Goal: Task Accomplishment & Management: Use online tool/utility

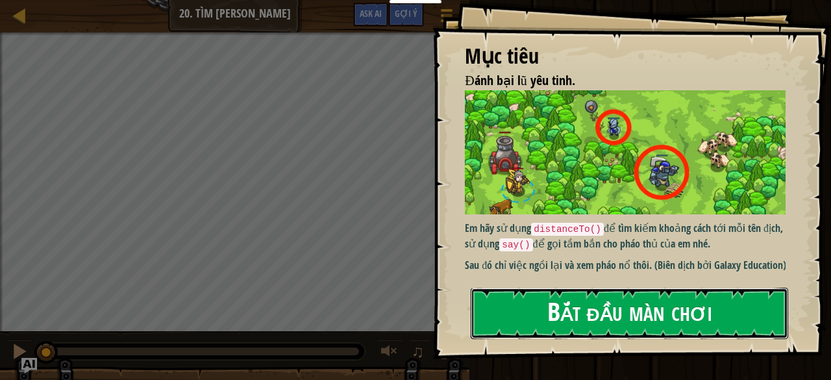
click at [630, 322] on button "Bắt đầu màn chơi" at bounding box center [629, 312] width 317 height 51
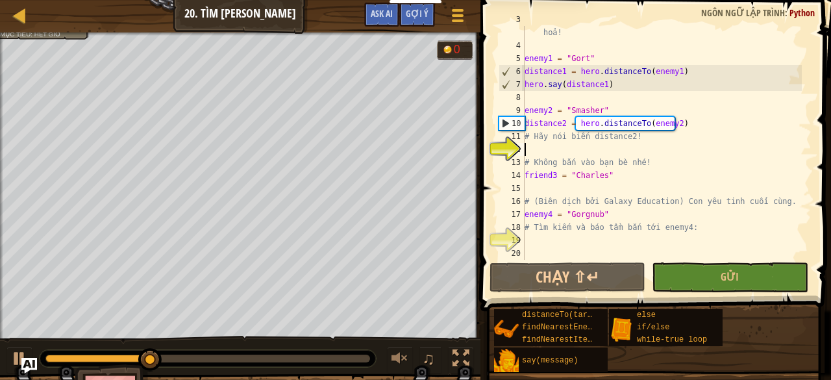
scroll to position [6, 0]
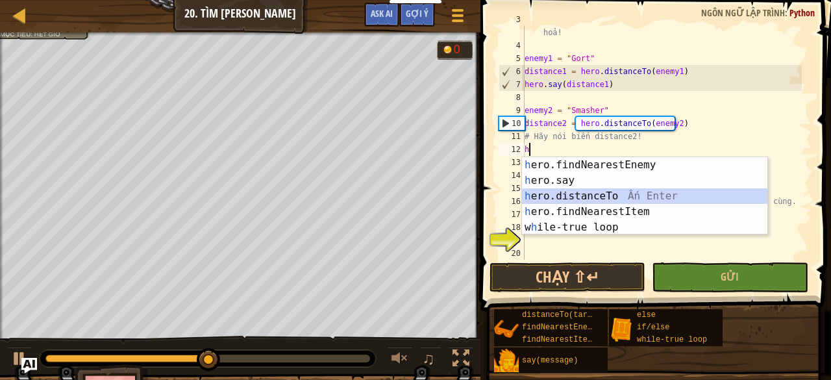
click at [593, 198] on div "h ero.findNearestEnemy Ấn Enter h ero.say Ấn Enter h ero.distanceTo Ấn Enter h …" at bounding box center [645, 211] width 246 height 109
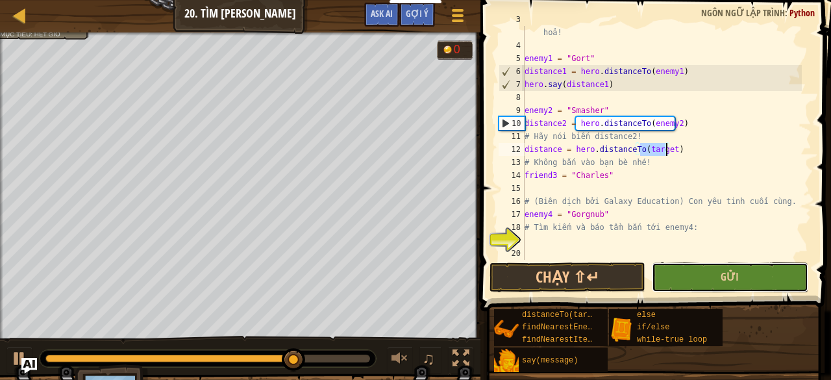
click at [699, 277] on button "Gửi" at bounding box center [730, 277] width 156 height 30
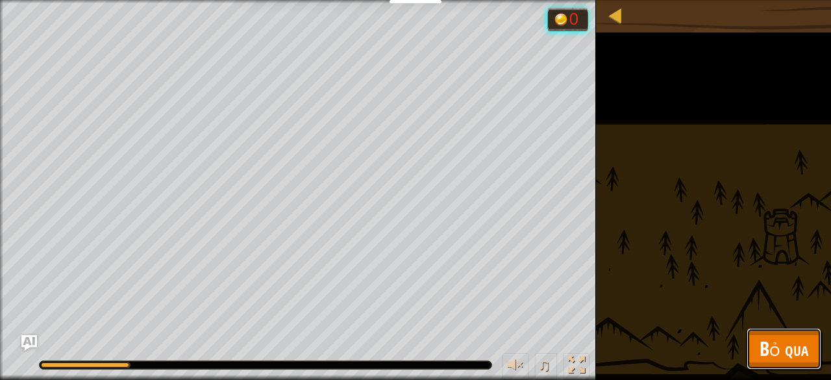
click at [785, 365] on button "Bỏ qua" at bounding box center [783, 349] width 75 height 42
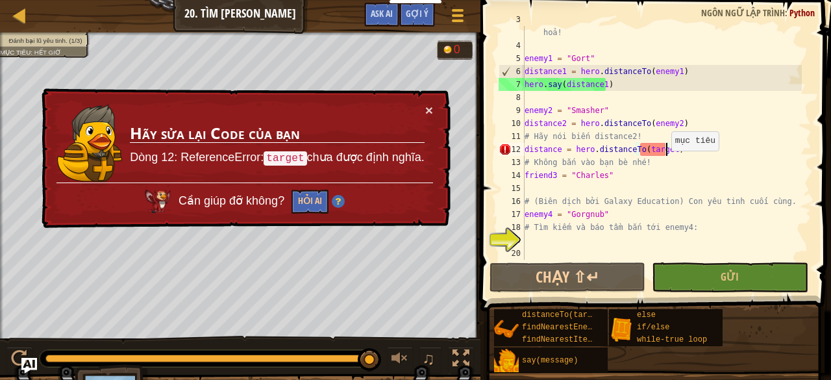
click at [664, 150] on div "# Hãy nói khoảng cách đến từng kẻ địch để báo cho pháo thủ khai hoả! enemy1 = "…" at bounding box center [662, 149] width 280 height 273
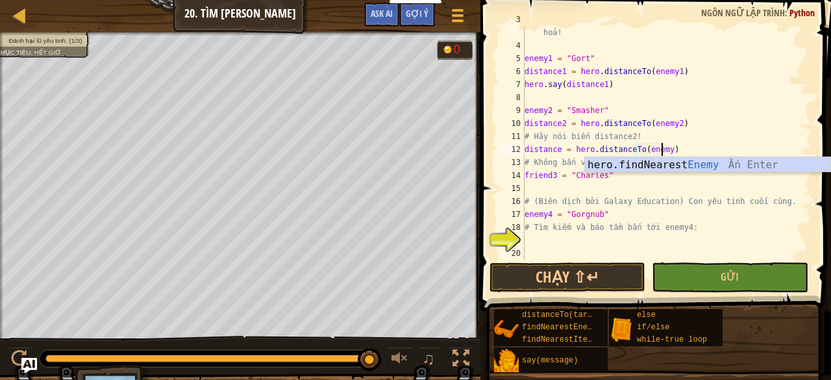
scroll to position [6, 11]
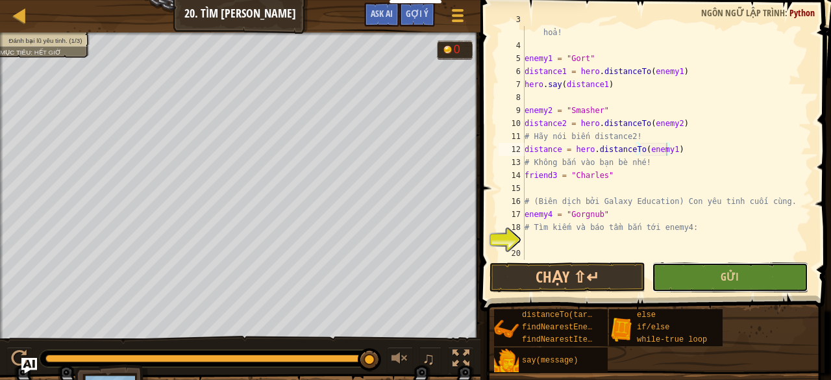
click at [690, 284] on button "Gửi" at bounding box center [730, 277] width 156 height 30
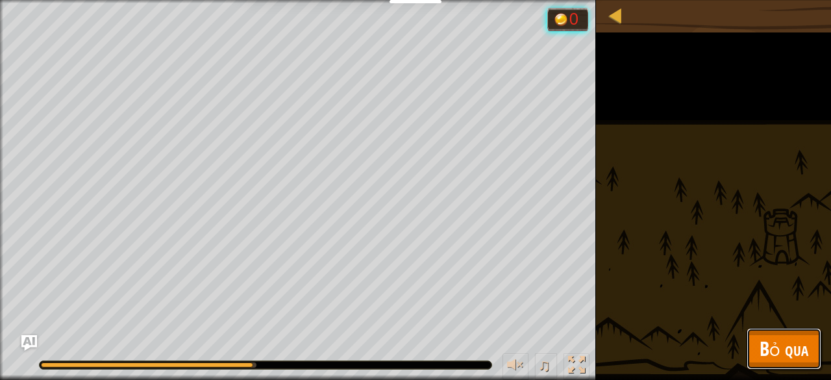
click at [770, 357] on span "Bỏ qua" at bounding box center [783, 348] width 49 height 27
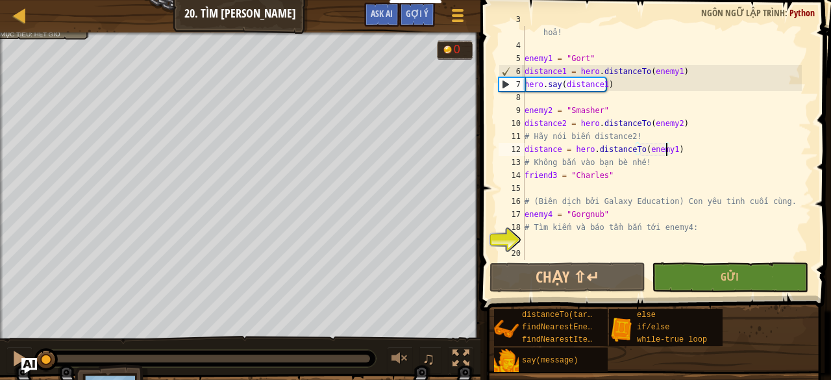
drag, startPoint x: 371, startPoint y: 363, endPoint x: 0, endPoint y: 271, distance: 382.5
click at [0, 271] on div "Đánh bại lũ yêu tinh. (1/3) Mục tiêu : Hết giờ 0 ♫ Smasher - ogre 120 x: 35 y: …" at bounding box center [415, 229] width 831 height 394
click at [558, 151] on div "# Hãy nói khoảng cách đến từng kẻ địch để báo cho pháo thủ khai hoả! enemy1 = "…" at bounding box center [662, 149] width 280 height 273
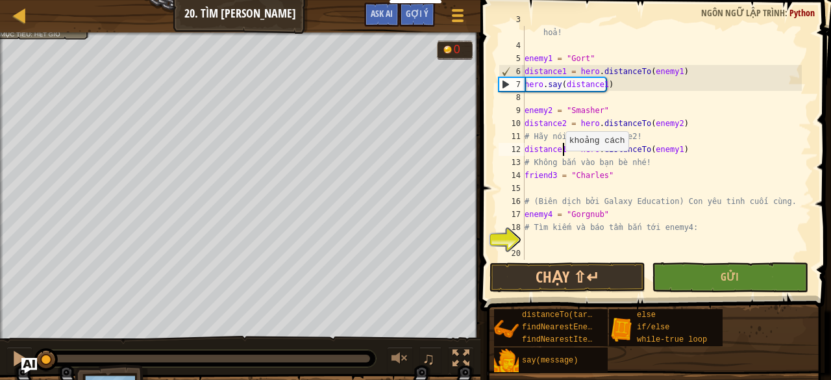
scroll to position [6, 3]
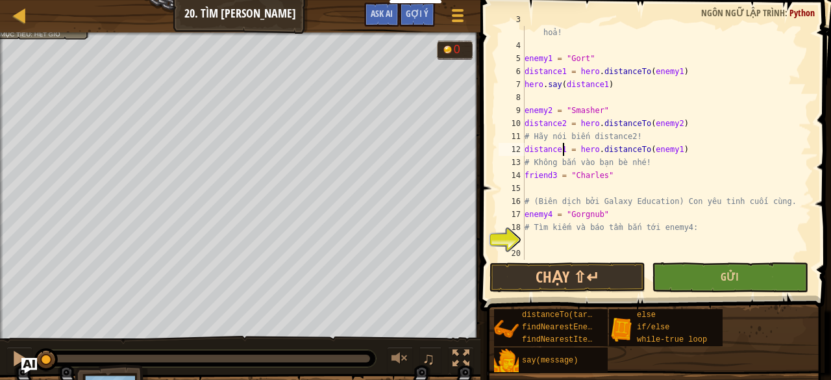
type textarea "distance1 = hero.distanceTo(enemy1)"
click at [706, 277] on button "Gửi" at bounding box center [730, 277] width 156 height 30
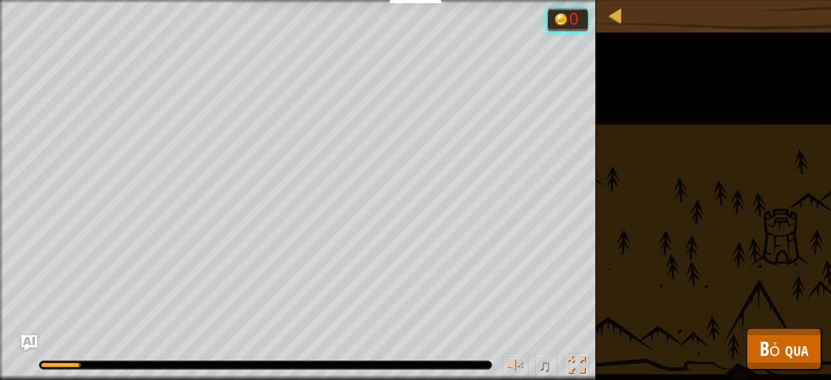
click at [316, 282] on div "Đánh bại lũ yêu tinh. (1/3) Mục tiêu : Đang chạy... 0 ♫ Smasher - ogre 120 x: 3…" at bounding box center [415, 190] width 831 height 380
click at [799, 352] on span "Bỏ qua" at bounding box center [783, 348] width 49 height 27
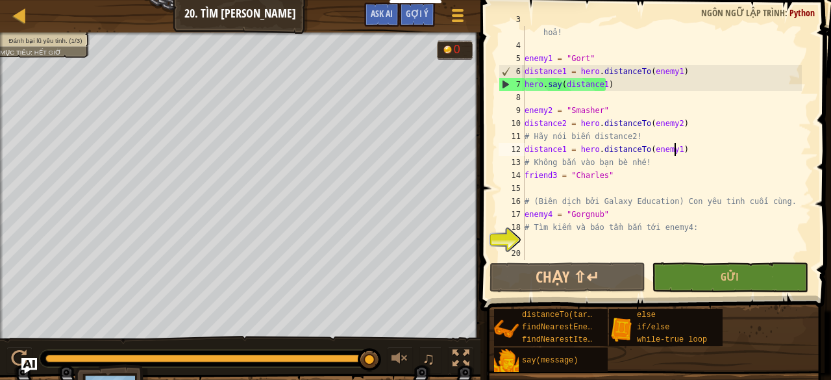
click at [681, 150] on div "# Hãy nói khoảng cách đến từng kẻ địch để báo cho pháo thủ khai hoả! enemy1 = "…" at bounding box center [662, 149] width 280 height 273
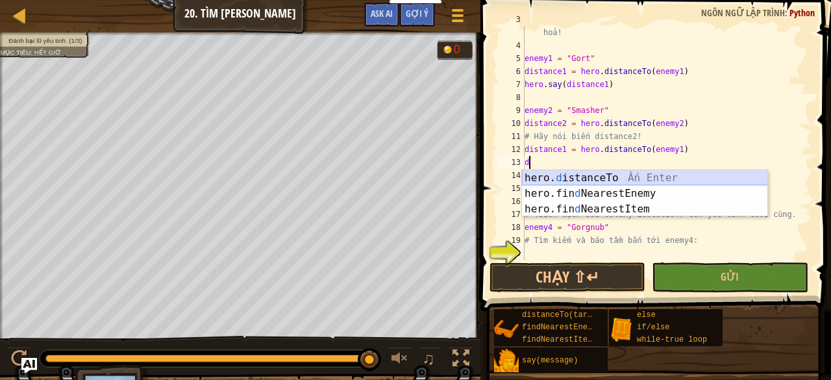
click at [618, 177] on div "hero. d istanceTo Ấn Enter hero.fin d NearestEnemy Ấn Enter hero.fin d NearestI…" at bounding box center [645, 209] width 246 height 78
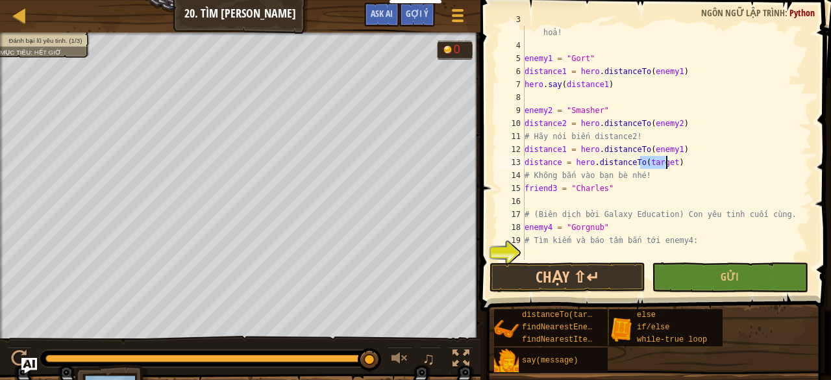
click at [672, 164] on div "# Hãy nói khoảng cách đến từng kẻ địch để báo cho pháo thủ khai hoả! enemy1 = "…" at bounding box center [662, 149] width 280 height 273
type textarea "distance"
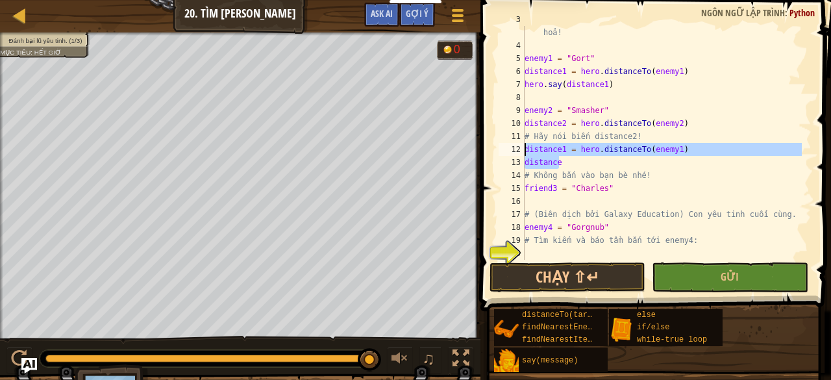
drag, startPoint x: 558, startPoint y: 158, endPoint x: 521, endPoint y: 156, distance: 37.0
click at [521, 156] on div "distance 3 4 5 6 7 8 9 10 11 12 13 14 15 16 17 18 19 20 21 # Hãy nói khoảng các…" at bounding box center [653, 143] width 315 height 234
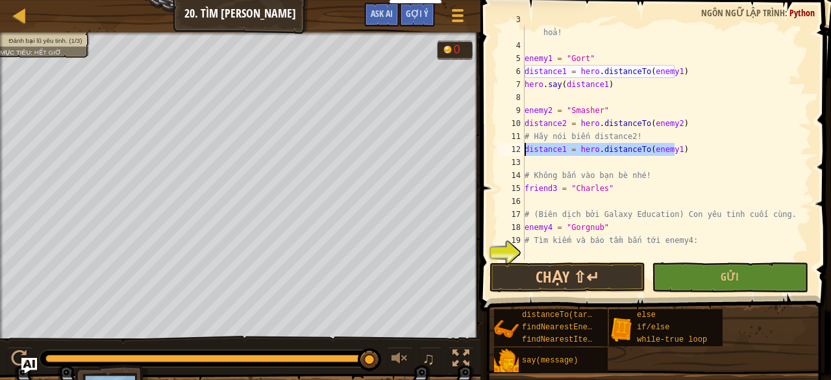
drag, startPoint x: 674, startPoint y: 149, endPoint x: 513, endPoint y: 150, distance: 161.6
click at [513, 150] on div "3 4 5 6 7 8 9 10 11 12 13 14 15 16 17 18 19 20 21 # Hãy nói khoảng cách đến từn…" at bounding box center [653, 143] width 315 height 234
type textarea "distance1 = hero.distanceTo(enemy1)"
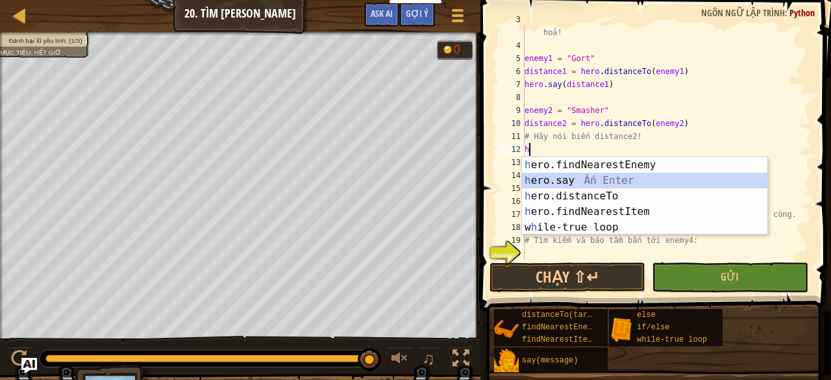
click at [546, 182] on div "h ero.findNearestEnemy Ấn Enter h ero.say Ấn Enter h ero.distanceTo Ấn Enter h …" at bounding box center [645, 211] width 246 height 109
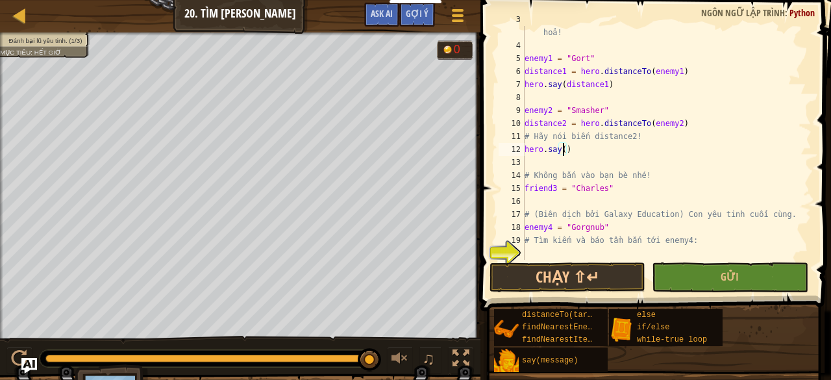
scroll to position [6, 3]
drag, startPoint x: 684, startPoint y: 123, endPoint x: 576, endPoint y: 125, distance: 107.7
click at [576, 125] on div "# Hãy nói khoảng cách đến từng kẻ địch để báo cho pháo thủ khai hoả! enemy1 = "…" at bounding box center [662, 149] width 280 height 273
drag, startPoint x: 563, startPoint y: 124, endPoint x: 520, endPoint y: 124, distance: 42.8
click at [520, 124] on div "distance2 = hero.distanceTo(enemy2) 3 4 5 6 7 8 9 10 11 12 13 14 15 16 17 18 19…" at bounding box center [653, 143] width 315 height 234
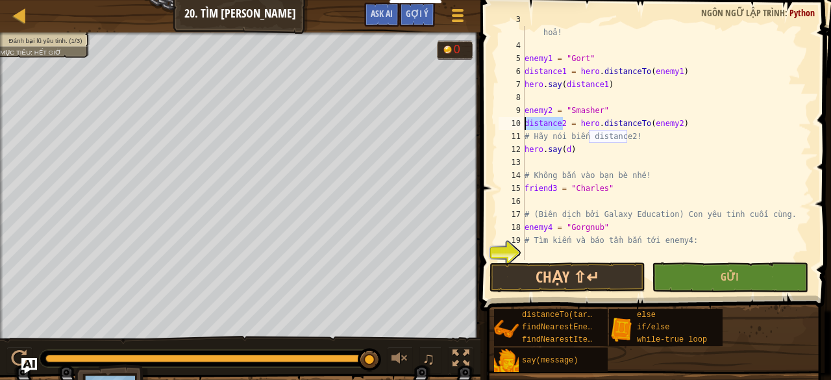
drag, startPoint x: 552, startPoint y: 128, endPoint x: 560, endPoint y: 142, distance: 16.0
click at [552, 128] on div "# Hãy nói khoảng cách đến từng kẻ địch để báo cho pháo thủ khai hoả! enemy1 = "…" at bounding box center [662, 143] width 280 height 234
click at [567, 151] on div "# Hãy nói khoảng cách đến từng kẻ địch để báo cho pháo thủ khai hoả! enemy1 = "…" at bounding box center [662, 149] width 280 height 273
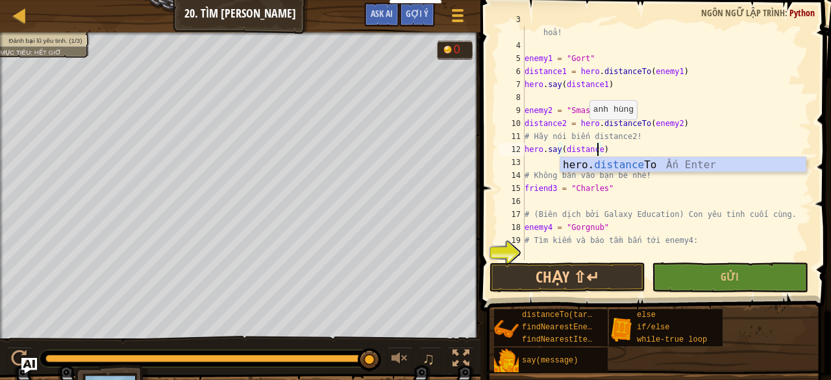
scroll to position [6, 6]
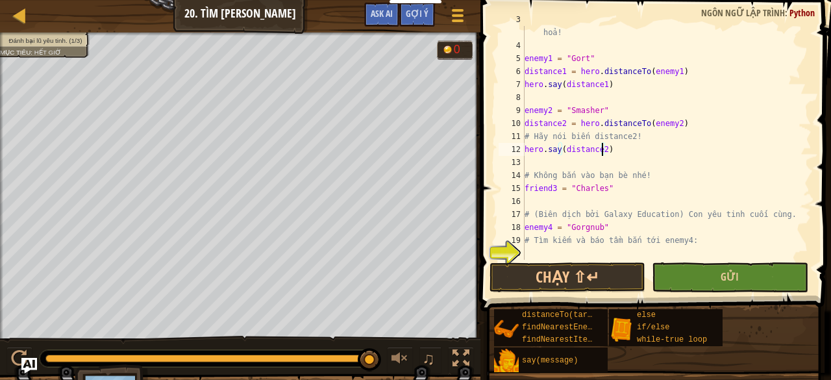
type textarea "hero.say(distance2)"
click at [807, 271] on button "Gửi" at bounding box center [730, 277] width 156 height 30
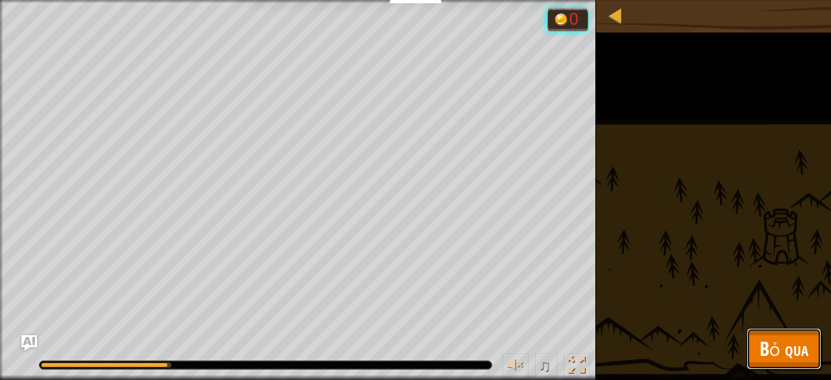
click at [793, 358] on span "Bỏ qua" at bounding box center [783, 348] width 49 height 27
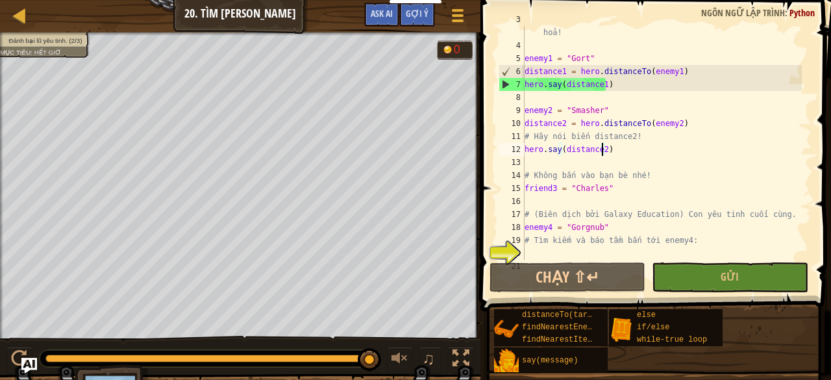
scroll to position [52, 0]
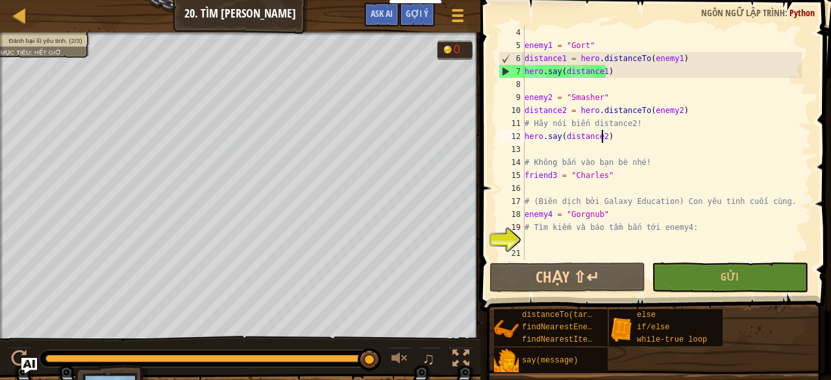
click at [535, 238] on div "enemy1 = "Gort" distance1 = hero . distanceTo ( enemy1 ) hero . say ( distance1…" at bounding box center [662, 156] width 280 height 260
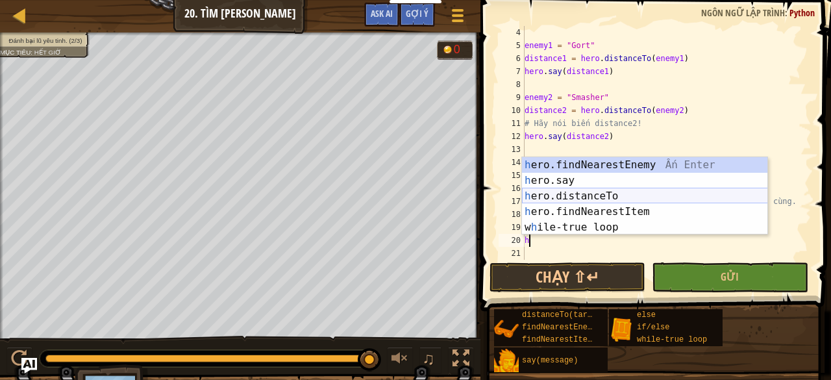
click at [576, 198] on div "h ero.findNearestEnemy Ấn Enter h ero.say Ấn Enter h ero.distanceTo Ấn Enter h …" at bounding box center [645, 211] width 246 height 109
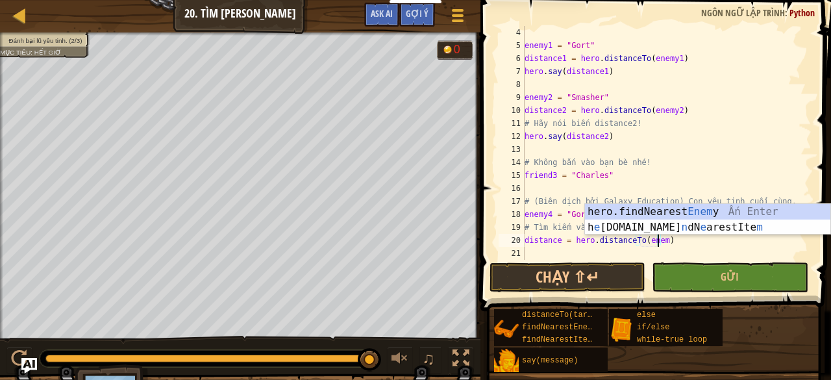
scroll to position [6, 10]
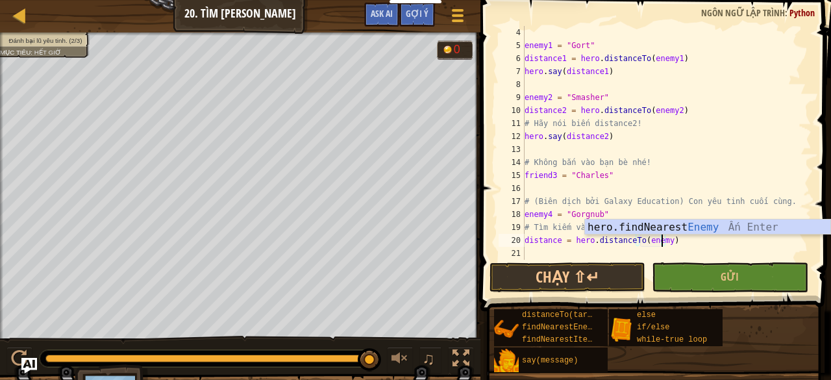
type textarea "distance = hero.distanceTo(enemy4)"
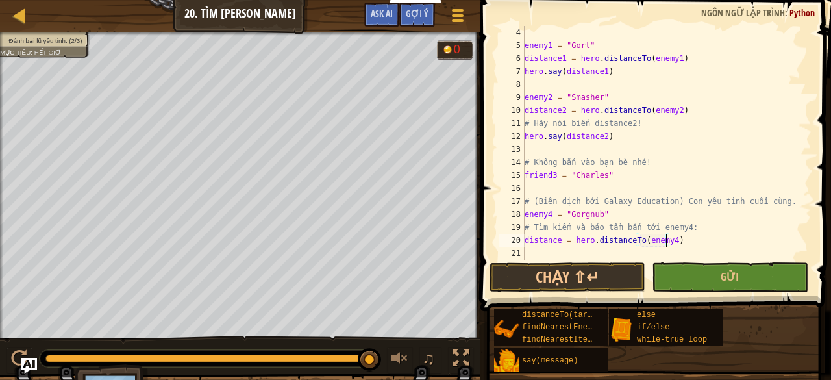
scroll to position [6, 11]
click at [529, 253] on div "enemy1 = "Gort" distance1 = hero . distanceTo ( enemy1 ) hero . say ( distance1…" at bounding box center [662, 156] width 280 height 260
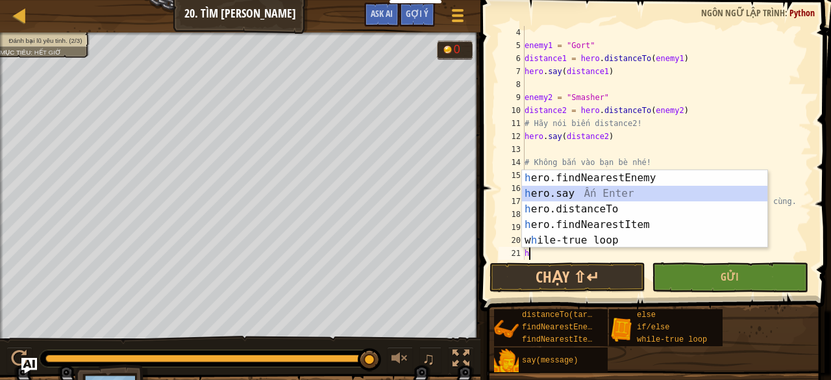
click at [550, 195] on div "h ero.findNearestEnemy Ấn Enter h ero.say Ấn Enter h ero.distanceTo Ấn Enter h …" at bounding box center [645, 224] width 246 height 109
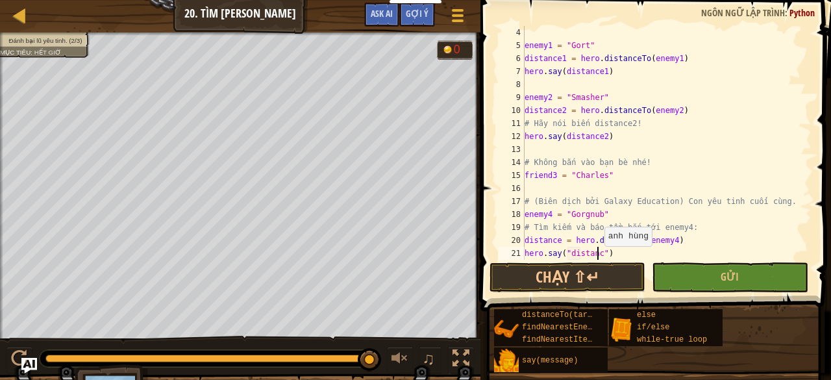
scroll to position [6, 6]
click at [665, 268] on button "Gửi" at bounding box center [730, 277] width 156 height 30
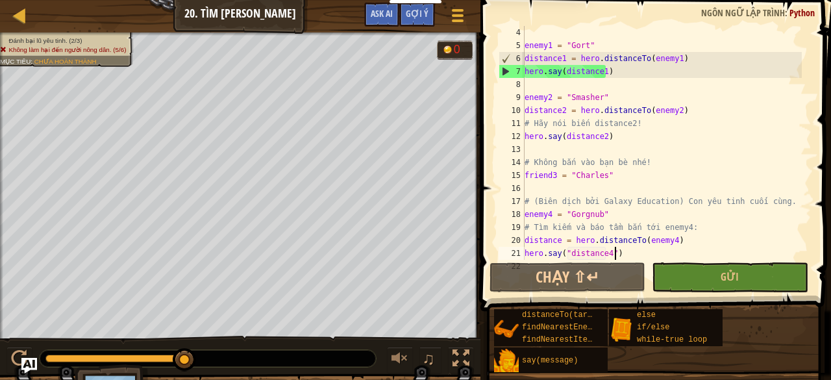
click at [620, 251] on div "enemy1 = "Gort" distance1 = hero . distanceTo ( enemy1 ) hero . say ( distance1…" at bounding box center [662, 156] width 280 height 260
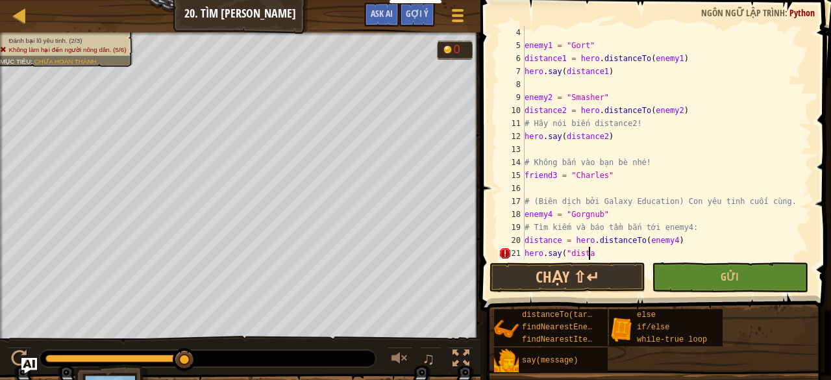
scroll to position [6, 2]
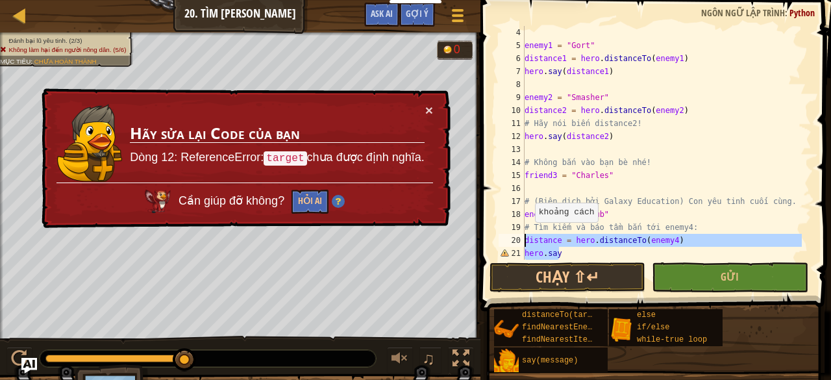
drag, startPoint x: 560, startPoint y: 248, endPoint x: 520, endPoint y: 241, distance: 40.1
click at [520, 241] on div "hero.say 4 5 6 7 8 9 10 11 12 13 14 15 16 17 18 19 20 21 22 enemy1 = "Gort" dis…" at bounding box center [653, 143] width 315 height 234
type textarea "distance = hero.distanceTo(enemy4) hero.say"
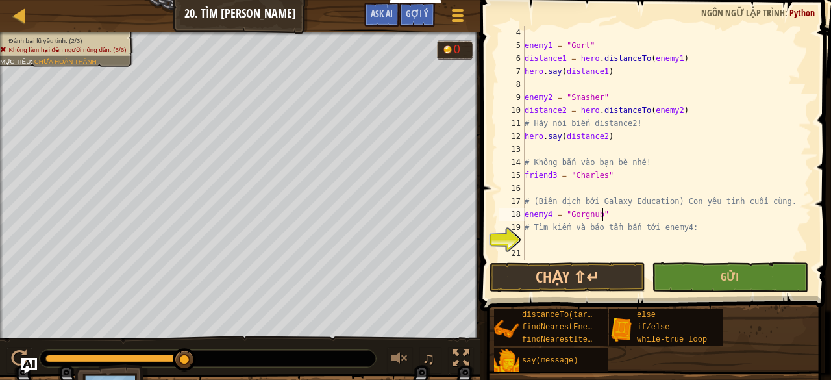
click at [615, 217] on div "enemy1 = "Gort" distance1 = hero . distanceTo ( enemy1 ) hero . say ( distance1…" at bounding box center [662, 156] width 280 height 260
type textarea "enemy4 = "Gorgnub""
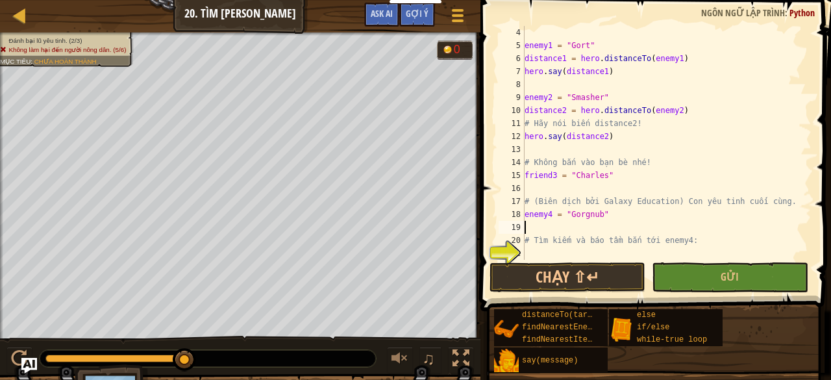
type textarea "d"
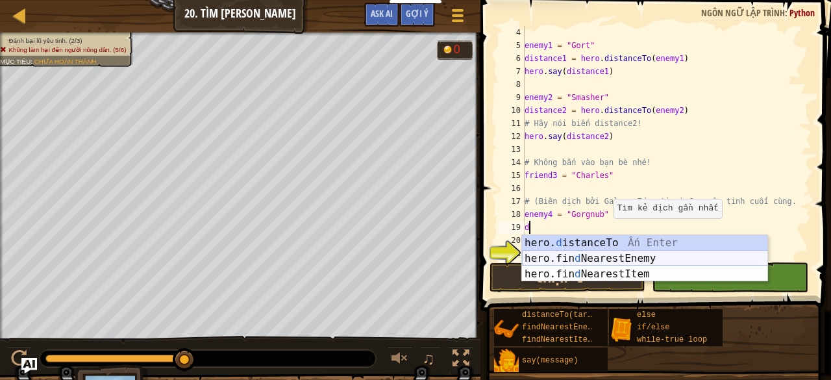
click at [600, 252] on div "hero. d istanceTo Ấn Enter hero.fin d NearestEnemy Ấn Enter hero.fin d NearestI…" at bounding box center [645, 274] width 246 height 78
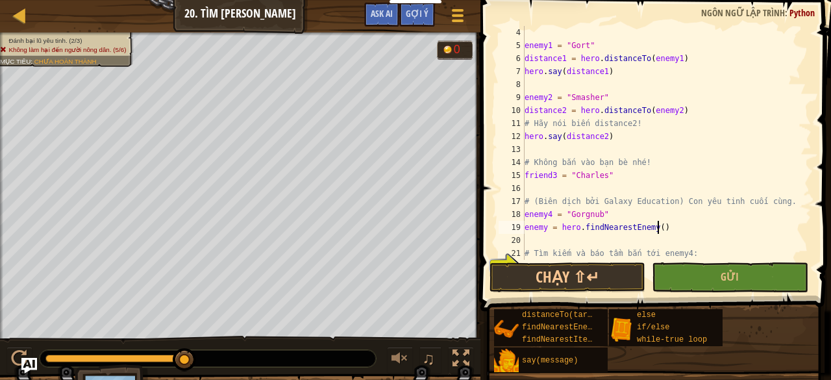
click at [667, 228] on div "enemy1 = "Gort" distance1 = hero . distanceTo ( enemy1 ) hero . say ( distance1…" at bounding box center [662, 156] width 280 height 260
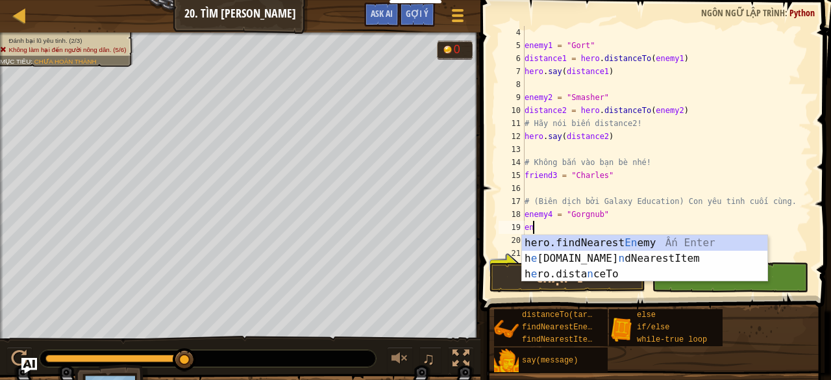
type textarea "e"
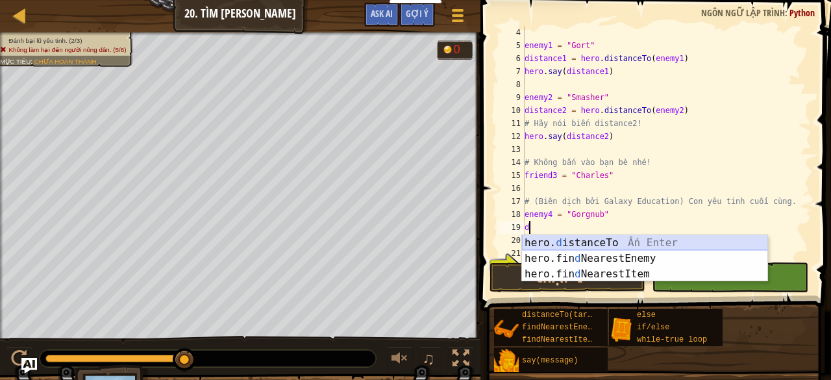
drag, startPoint x: 629, startPoint y: 241, endPoint x: 626, endPoint y: 247, distance: 7.0
click at [627, 246] on div "hero. d istanceTo Ấn Enter hero.fin d NearestEnemy Ấn Enter hero.fin d NearestI…" at bounding box center [645, 274] width 246 height 78
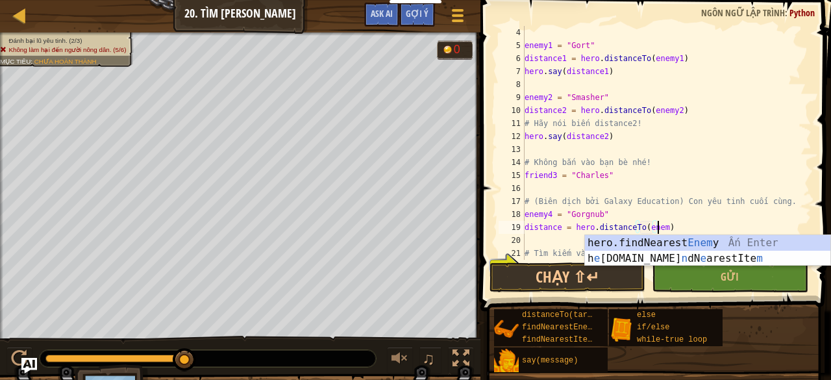
scroll to position [6, 10]
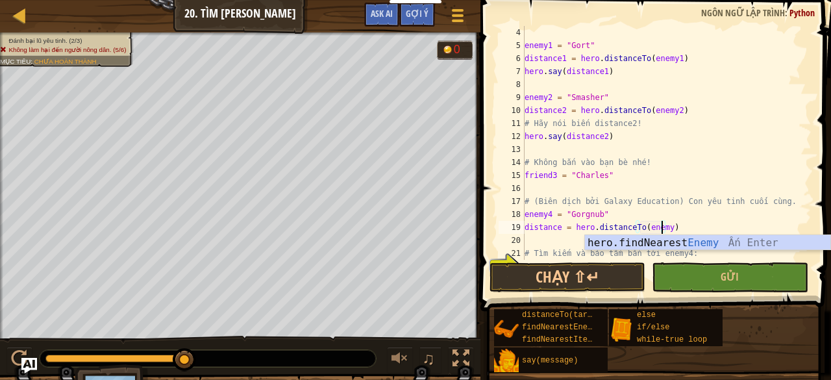
type textarea "distance = hero.distanceTo(enemy4)"
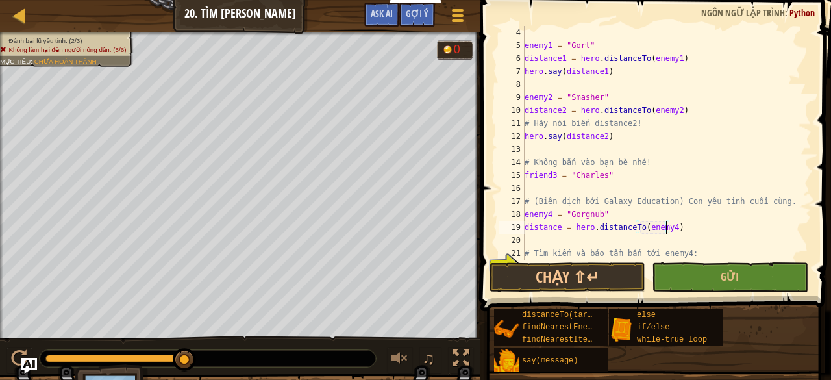
click at [535, 242] on div "enemy1 = "Gort" distance1 = hero . distanceTo ( enemy1 ) hero . say ( distance1…" at bounding box center [662, 156] width 280 height 260
type textarea "distance = hero.distanceTo(enemy4)"
click at [530, 254] on div "enemy1 = "Gort" distance1 = hero . distanceTo ( enemy1 ) hero . say ( distance1…" at bounding box center [662, 156] width 280 height 260
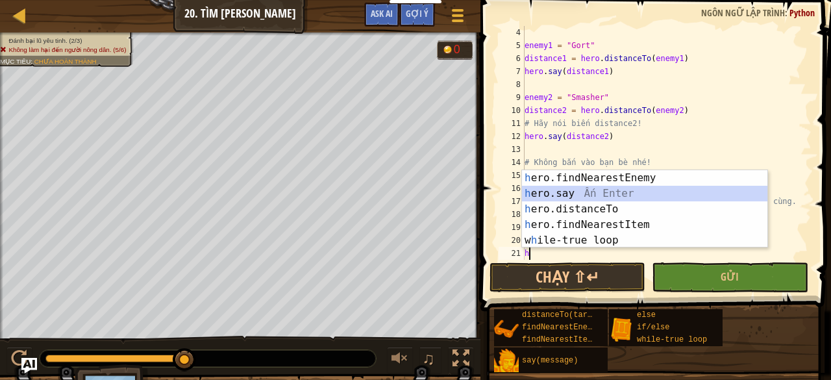
click at [555, 191] on div "h ero.findNearestEnemy Ấn Enter h ero.say Ấn Enter h ero.distanceTo Ấn Enter h …" at bounding box center [645, 224] width 246 height 109
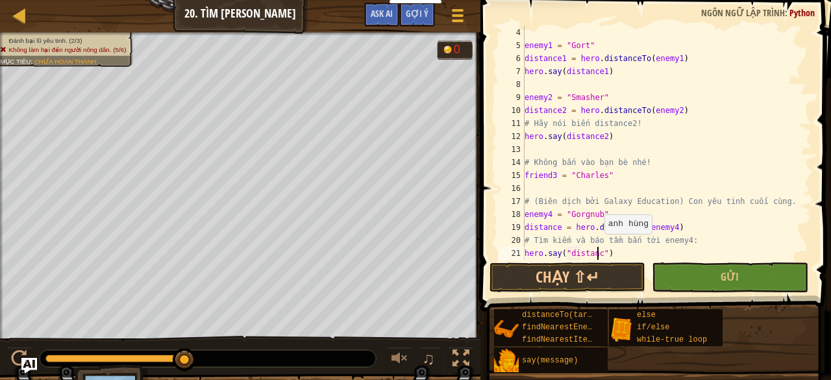
scroll to position [6, 6]
click at [693, 274] on button "Gửi" at bounding box center [730, 277] width 156 height 30
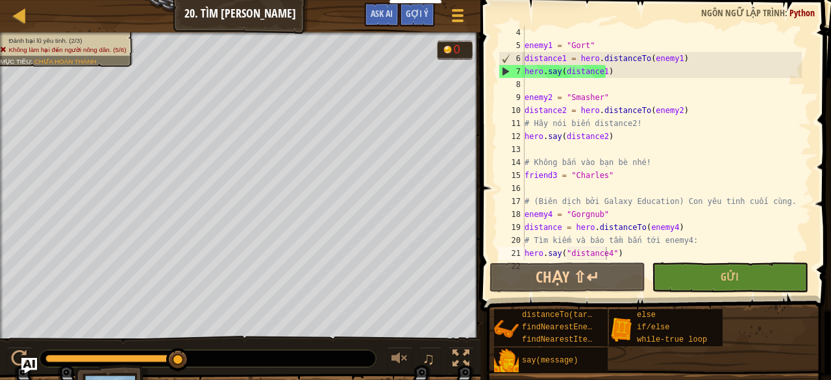
scroll to position [65, 0]
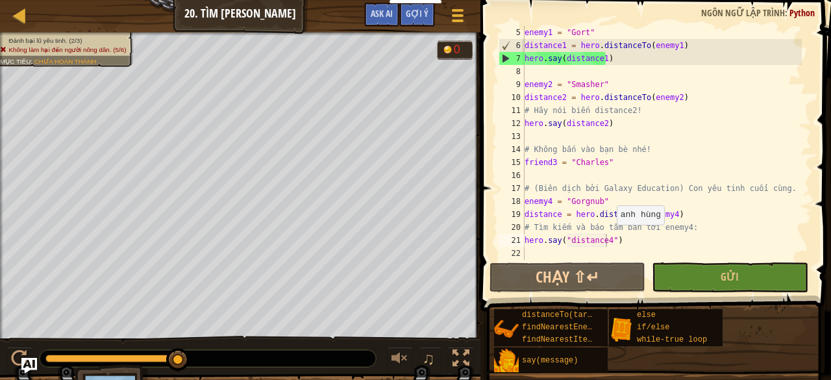
click at [609, 237] on div "enemy1 = "Gort" distance1 = hero . distanceTo ( enemy1 ) hero . say ( distance1…" at bounding box center [662, 156] width 280 height 260
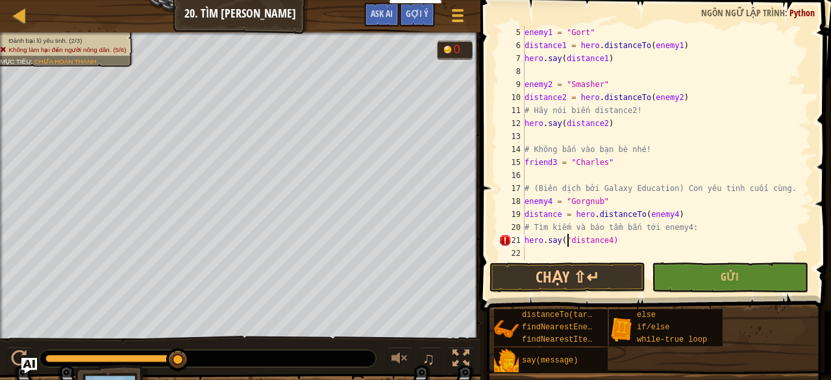
type textarea "hero.say(distance4)"
click at [665, 268] on button "Gửi" at bounding box center [730, 277] width 156 height 30
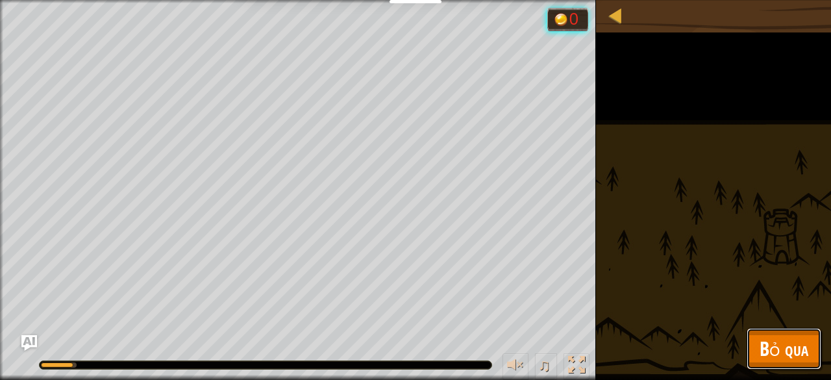
click at [789, 353] on span "Bỏ qua" at bounding box center [783, 348] width 49 height 27
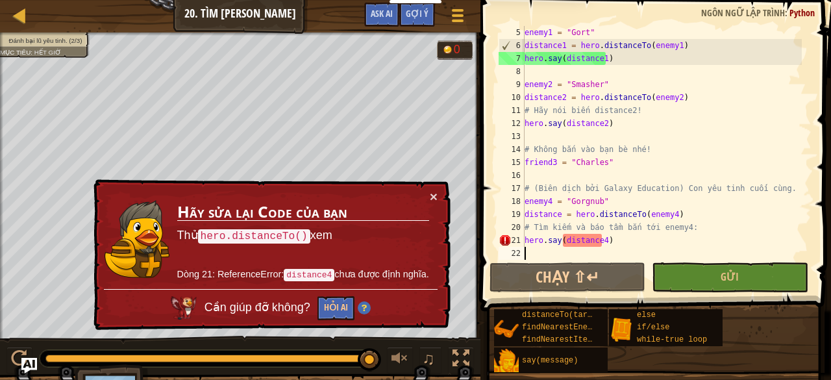
scroll to position [6, 0]
click at [606, 249] on div "enemy1 = "Gort" distance1 = hero . distanceTo ( enemy1 ) hero . say ( distance1…" at bounding box center [662, 156] width 280 height 260
click at [601, 240] on div "enemy1 = "Gort" distance1 = hero . distanceTo ( enemy1 ) hero . say ( distance1…" at bounding box center [662, 156] width 280 height 260
type textarea "hero.say(distance)"
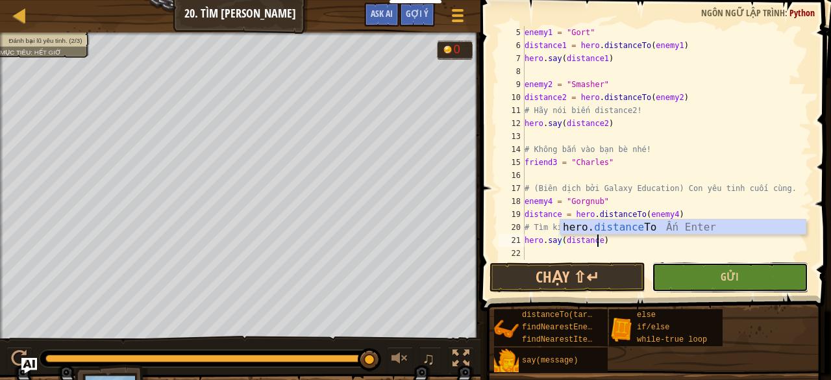
click at [684, 275] on button "Gửi" at bounding box center [730, 277] width 156 height 30
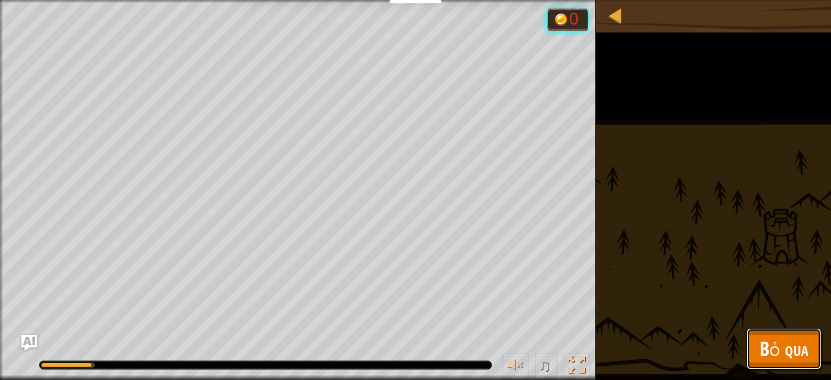
click at [800, 349] on span "Bỏ qua" at bounding box center [783, 348] width 49 height 27
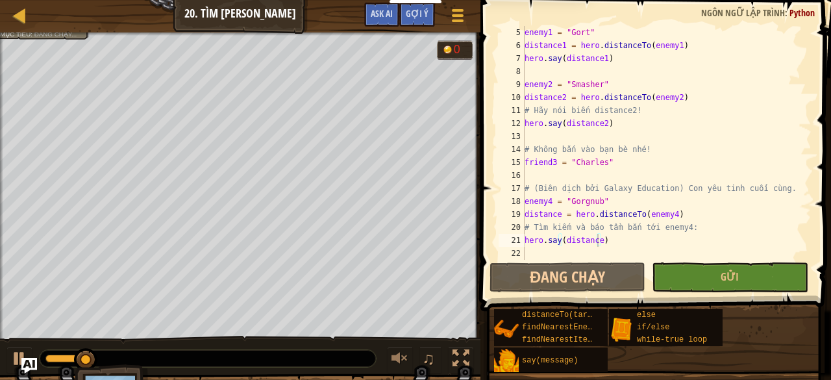
click at [800, 349] on div "distanceTo(target) findNearestEnemy() findNearestItem() say(message) else if/el…" at bounding box center [657, 340] width 328 height 64
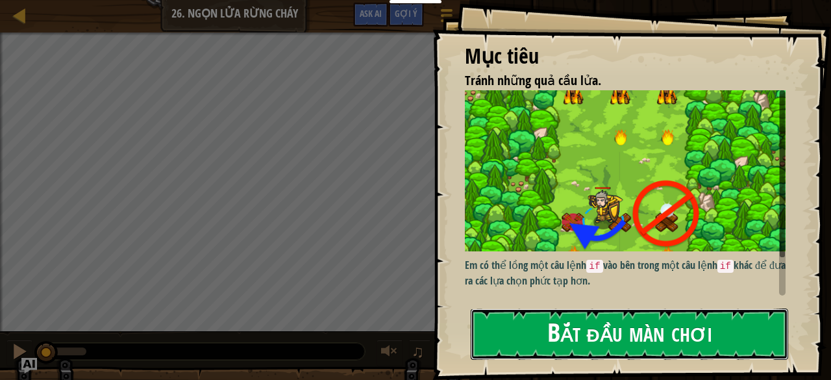
click at [526, 338] on button "Bắt đầu màn chơi" at bounding box center [629, 333] width 317 height 51
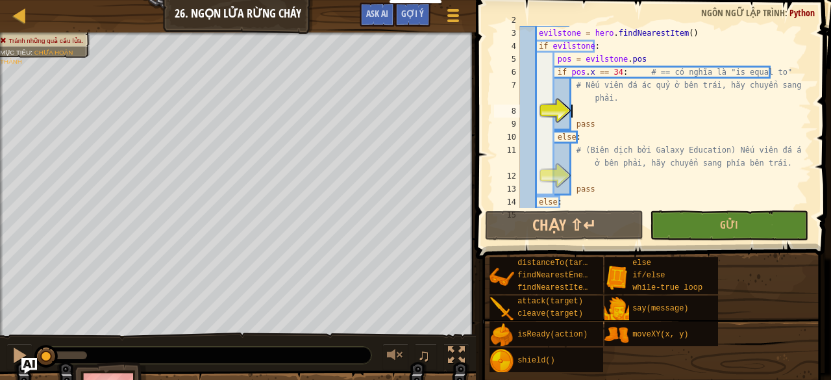
scroll to position [39, 0]
